Goal: Find specific page/section

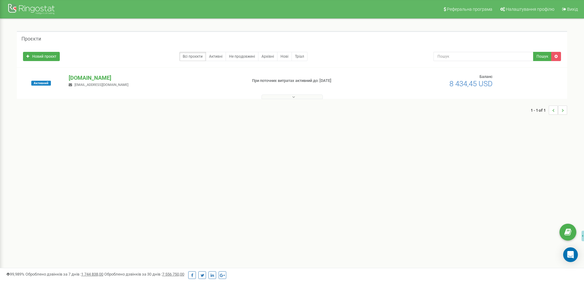
click at [290, 97] on button at bounding box center [291, 96] width 61 height 5
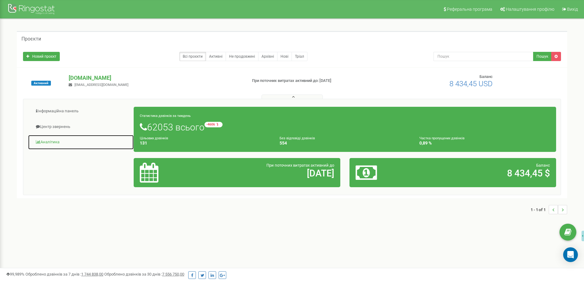
click at [58, 139] on link "Аналiтика" at bounding box center [81, 141] width 106 height 15
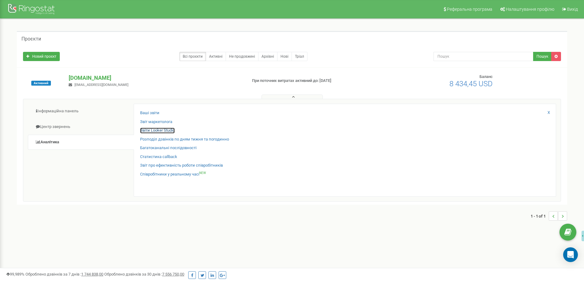
click at [154, 131] on link "Звіти Looker Studio" at bounding box center [157, 130] width 35 height 6
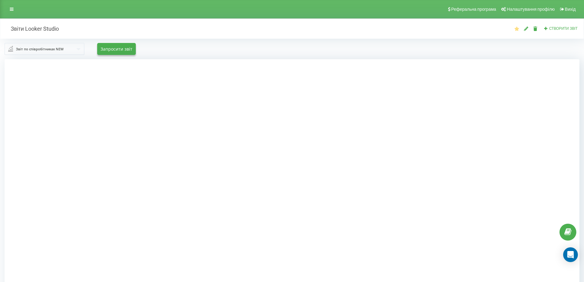
click at [509, 121] on div at bounding box center [292, 200] width 574 height 282
